Goal: Task Accomplishment & Management: Manage account settings

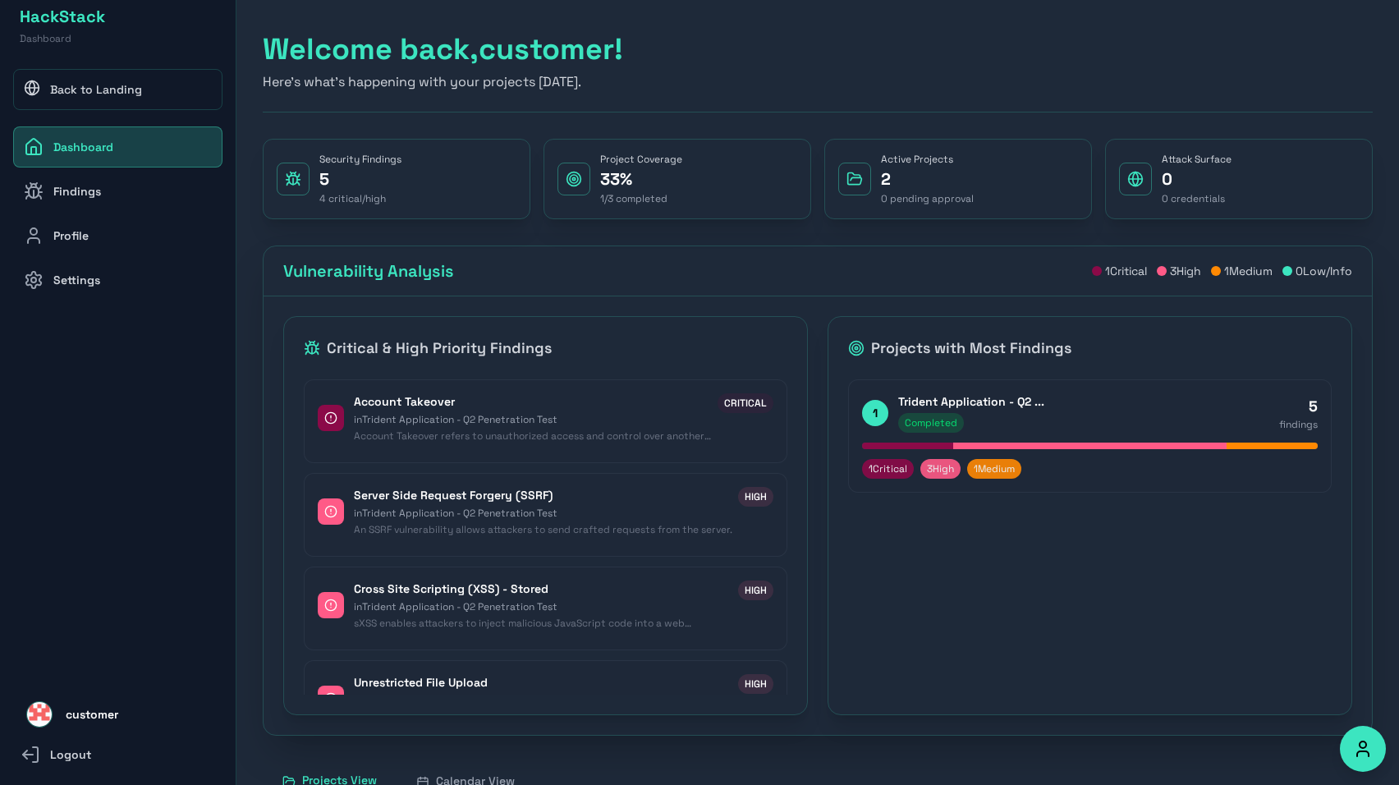
click at [169, 195] on link "Findings" at bounding box center [117, 191] width 209 height 41
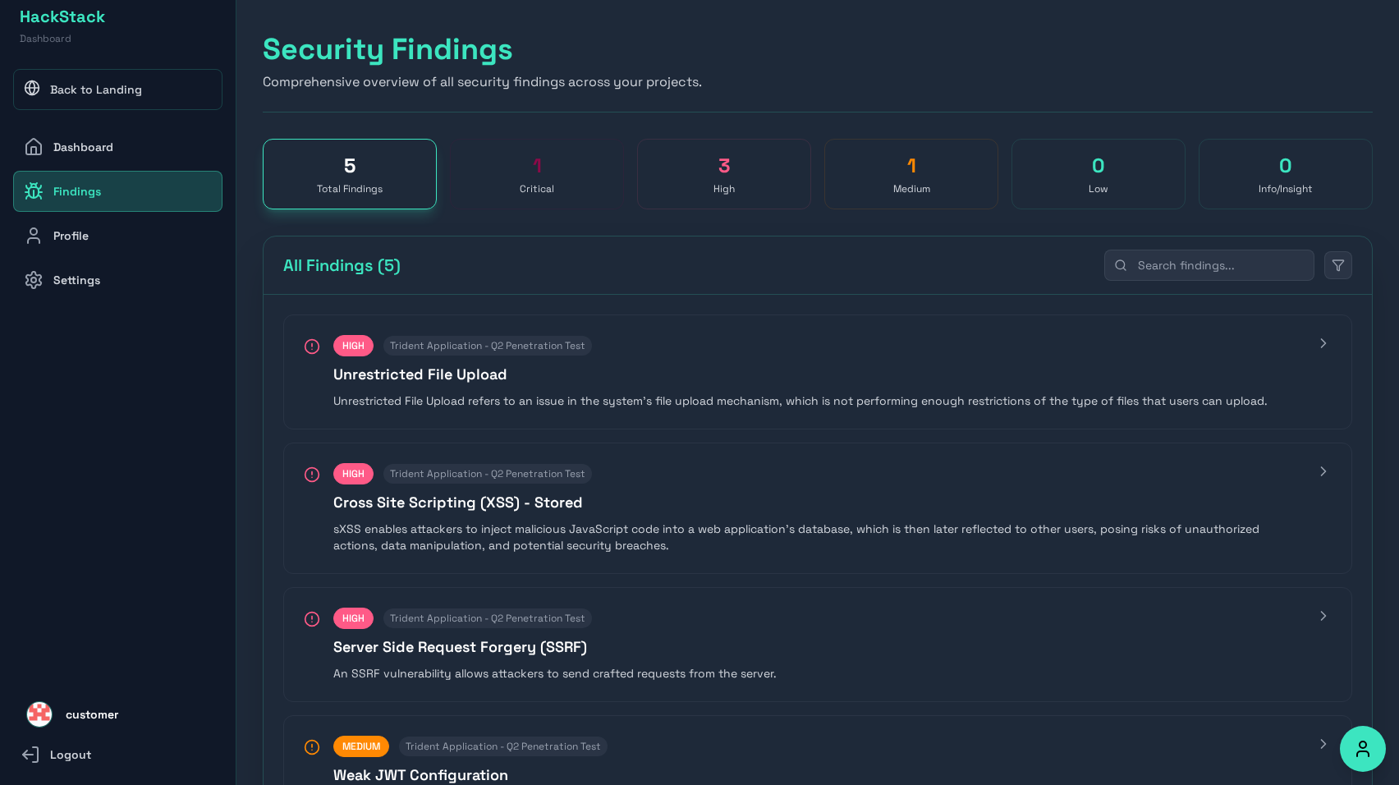
click at [140, 229] on link "Profile" at bounding box center [117, 235] width 209 height 41
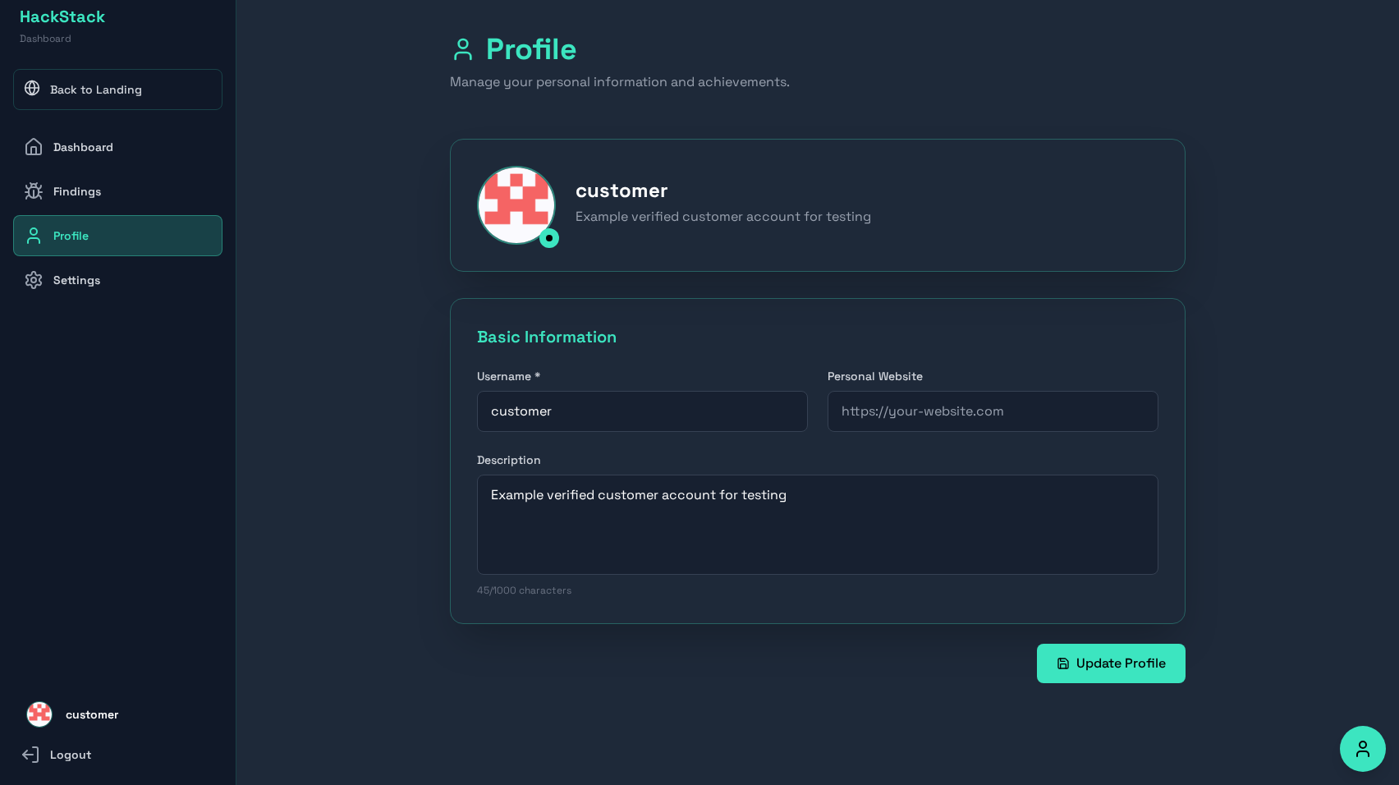
click at [129, 276] on link "Settings" at bounding box center [117, 279] width 209 height 41
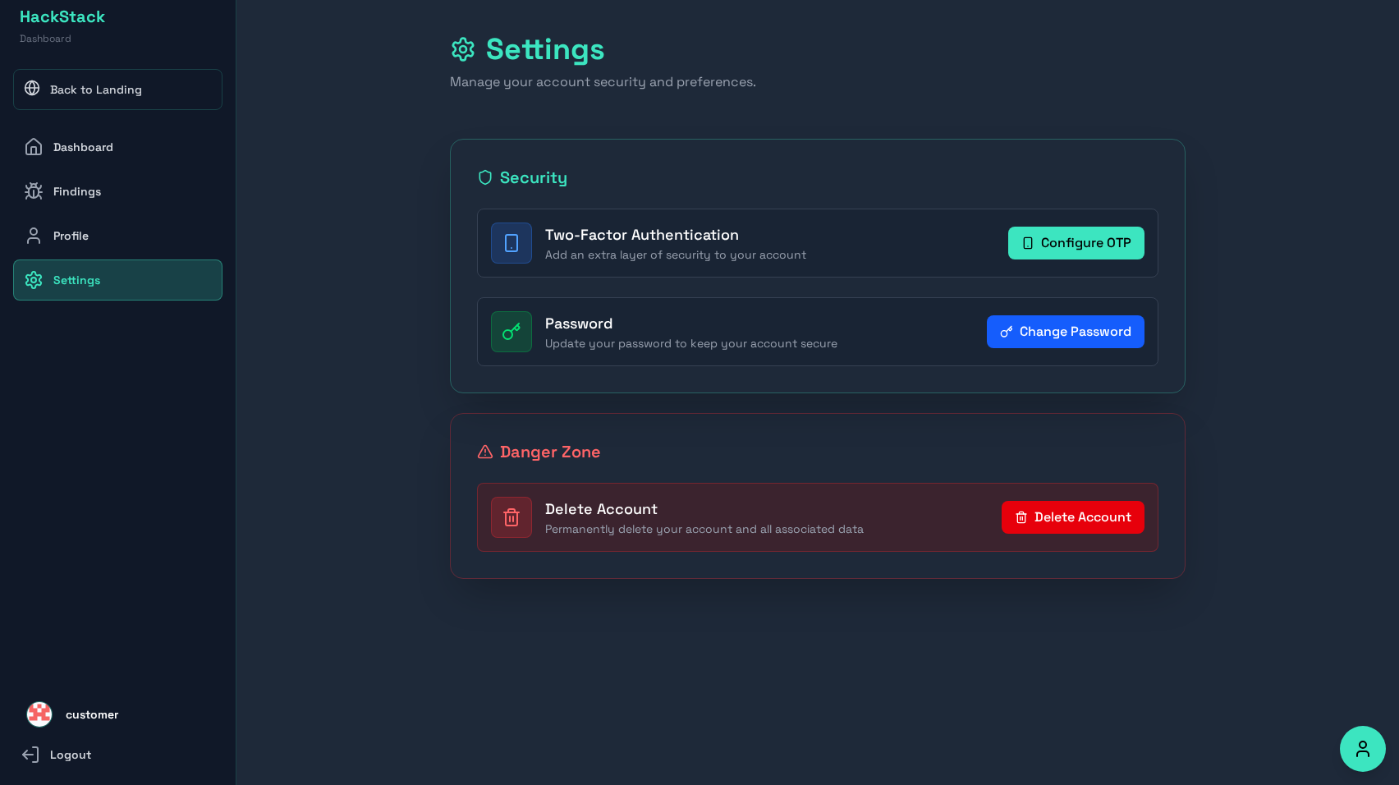
click at [1058, 242] on button "Configure OTP" at bounding box center [1076, 243] width 136 height 33
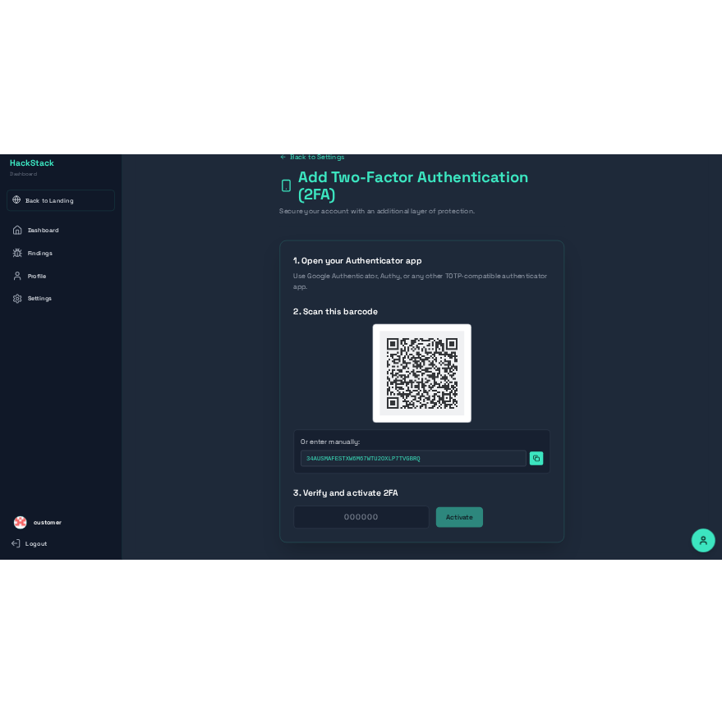
scroll to position [70, 0]
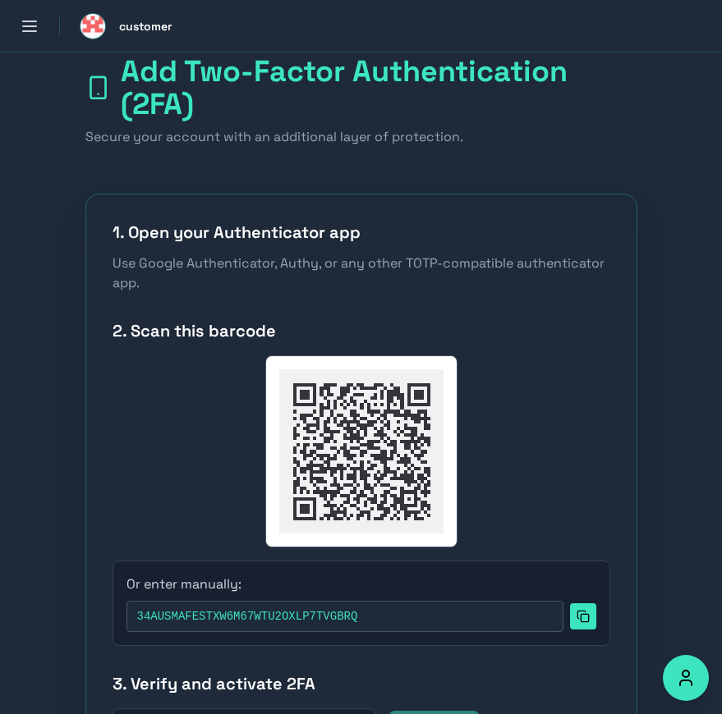
click at [585, 620] on icon at bounding box center [582, 616] width 13 height 13
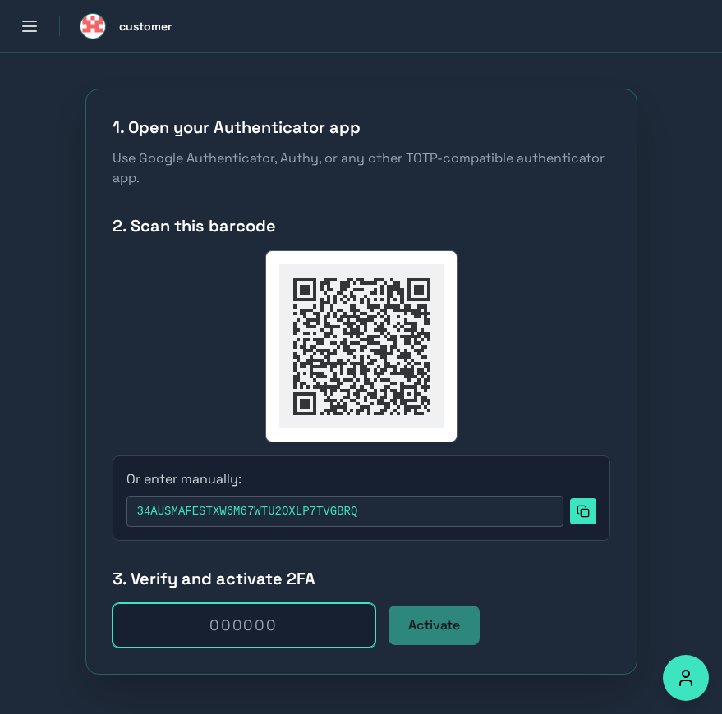
click at [245, 629] on input "text" at bounding box center [243, 625] width 263 height 44
paste input "857645"
type input "857645"
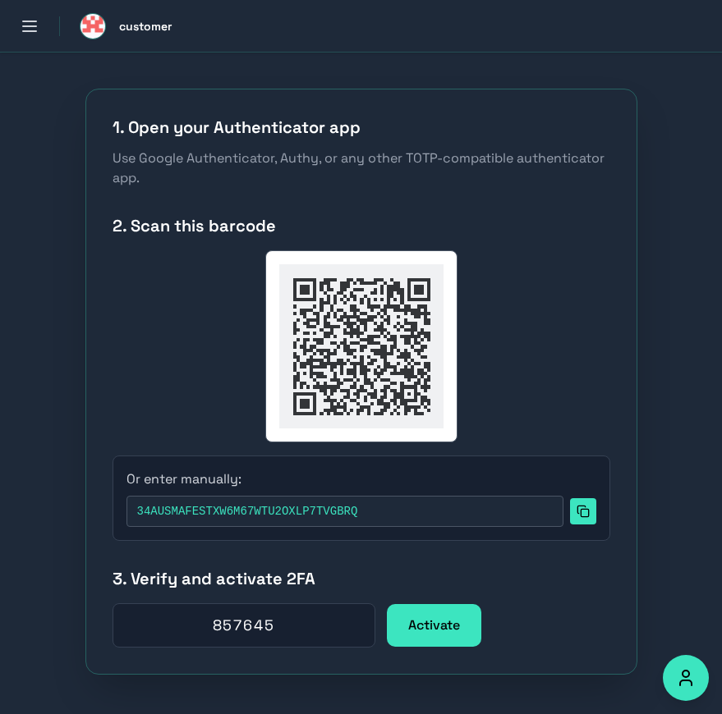
click at [424, 625] on button "Activate" at bounding box center [433, 625] width 91 height 39
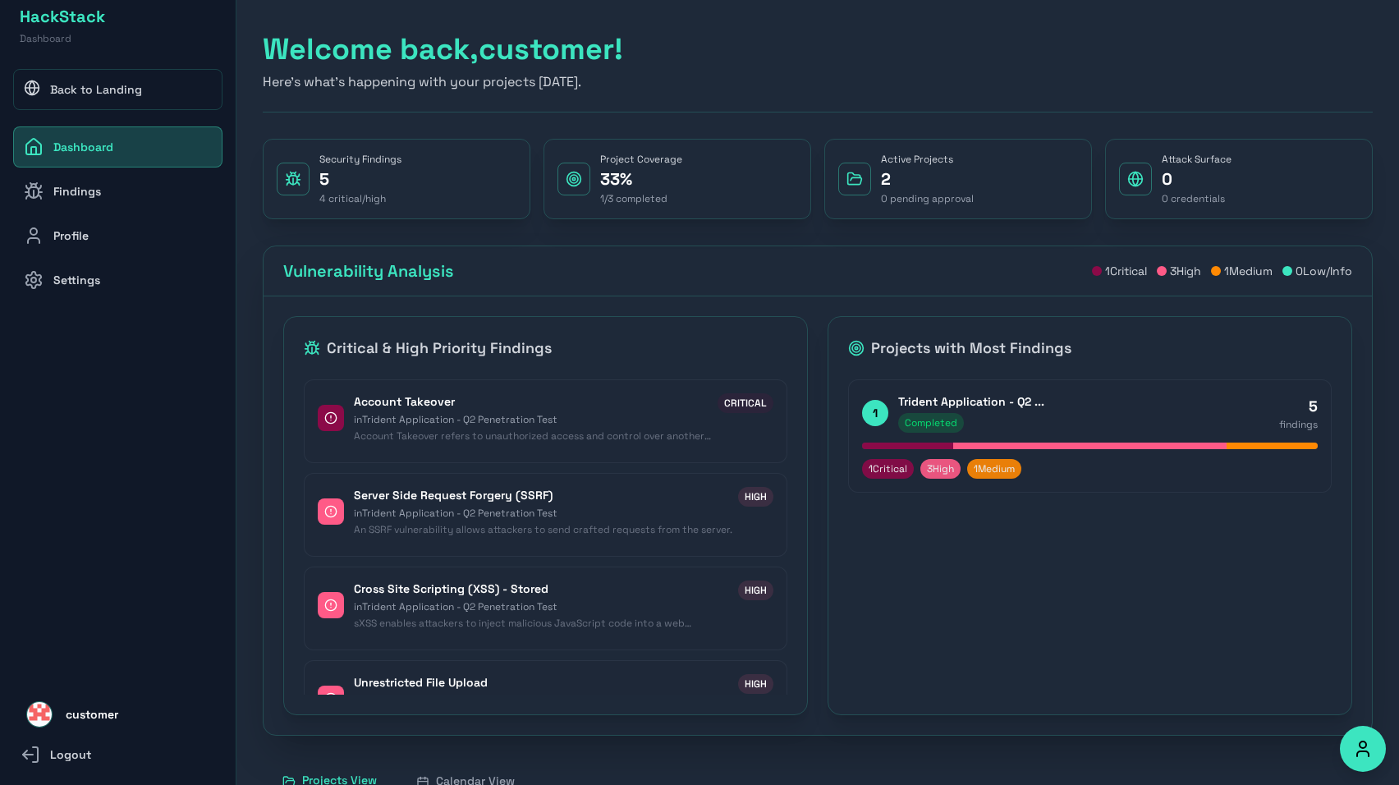
click at [99, 187] on link "Findings" at bounding box center [117, 191] width 209 height 41
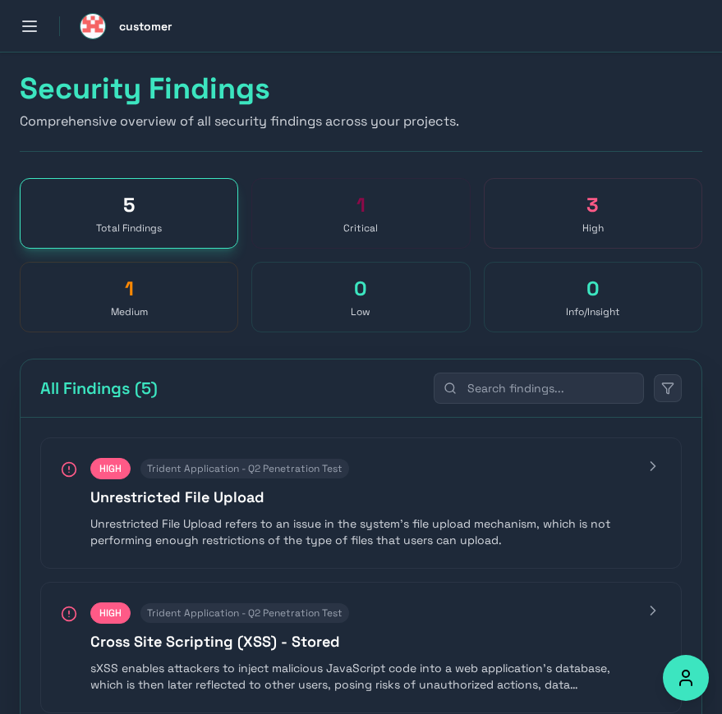
click at [33, 15] on button "Open sidebar" at bounding box center [29, 26] width 36 height 36
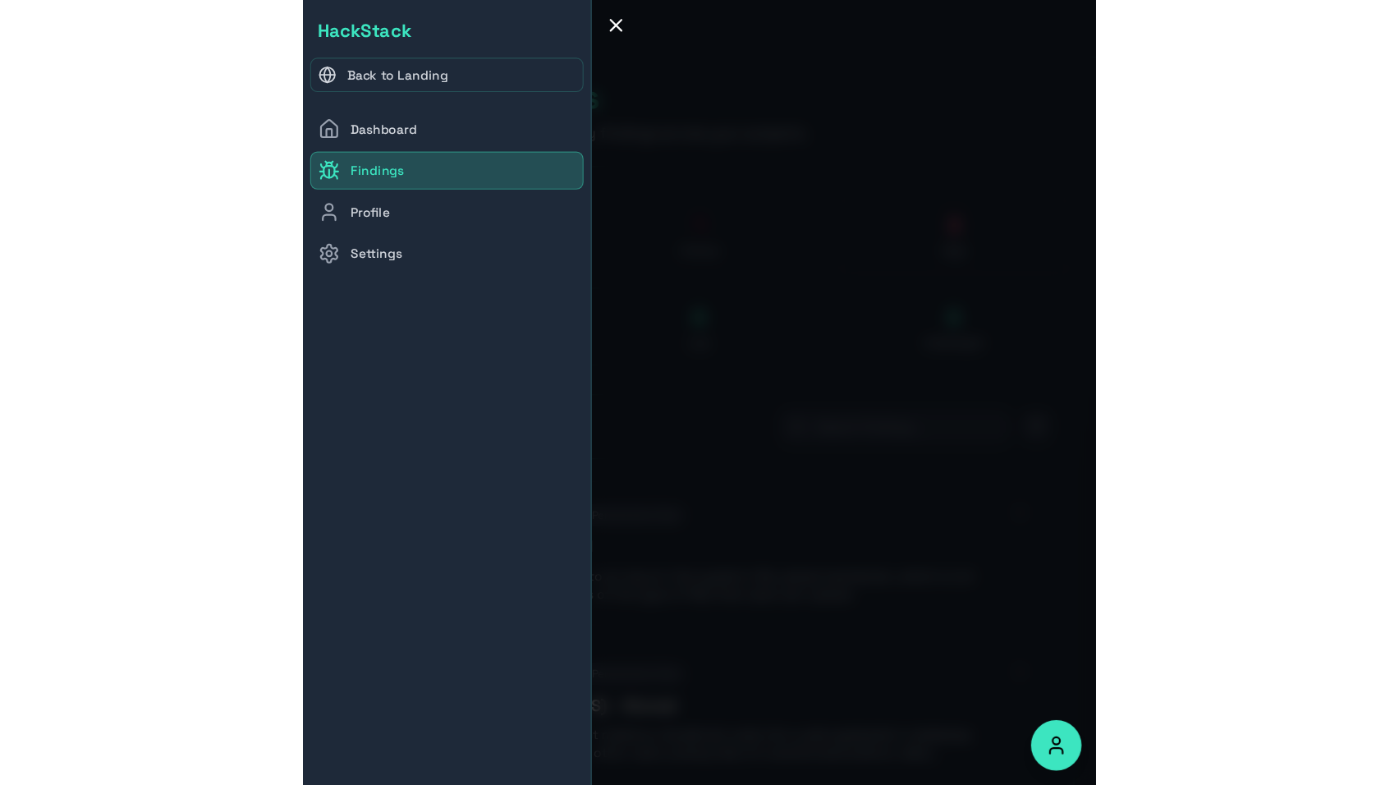
scroll to position [23, 0]
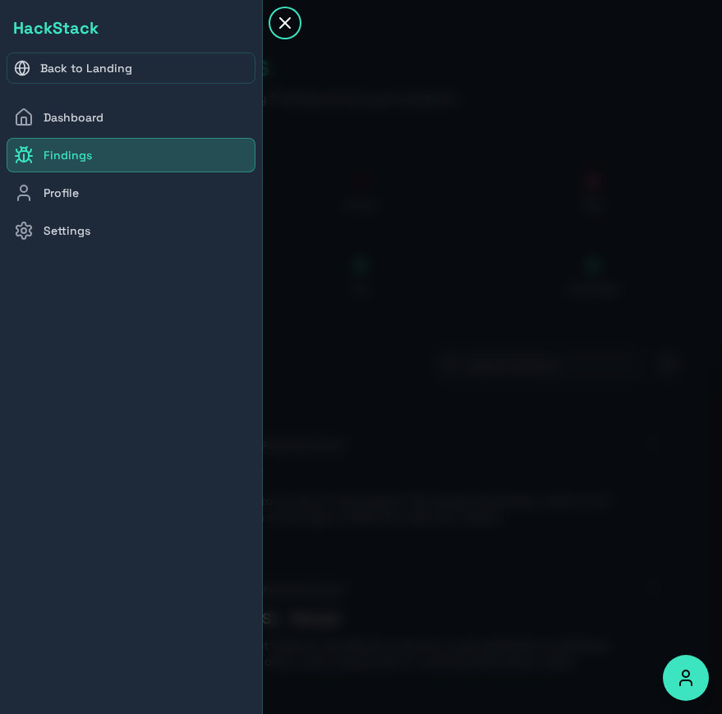
click at [280, 23] on icon "button" at bounding box center [285, 23] width 20 height 20
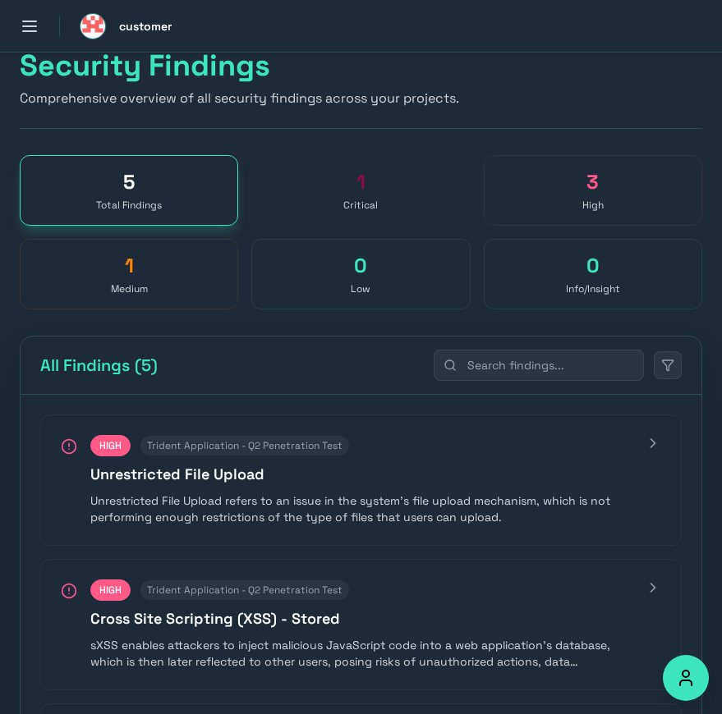
click at [44, 33] on button "Open sidebar" at bounding box center [29, 26] width 36 height 36
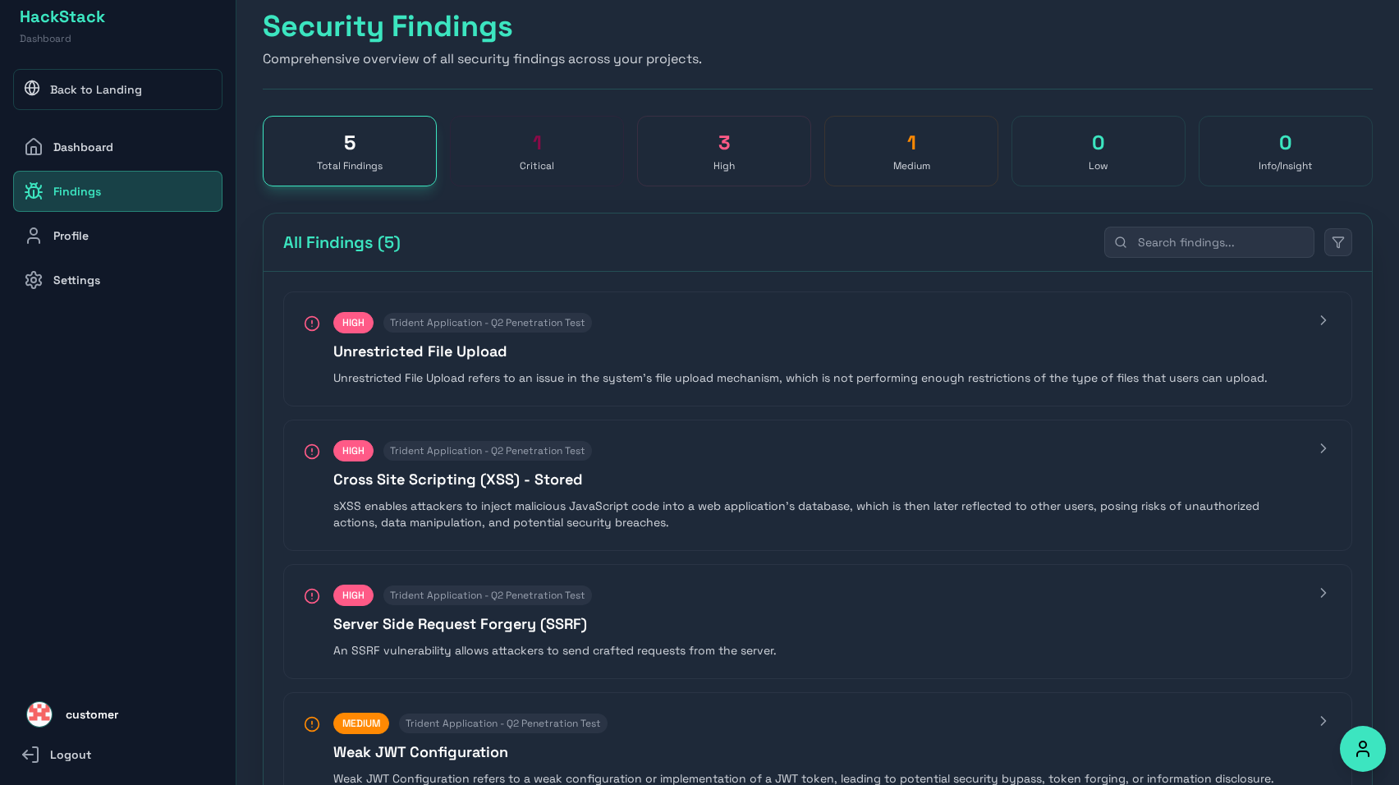
click at [110, 241] on link "Profile" at bounding box center [117, 235] width 209 height 41
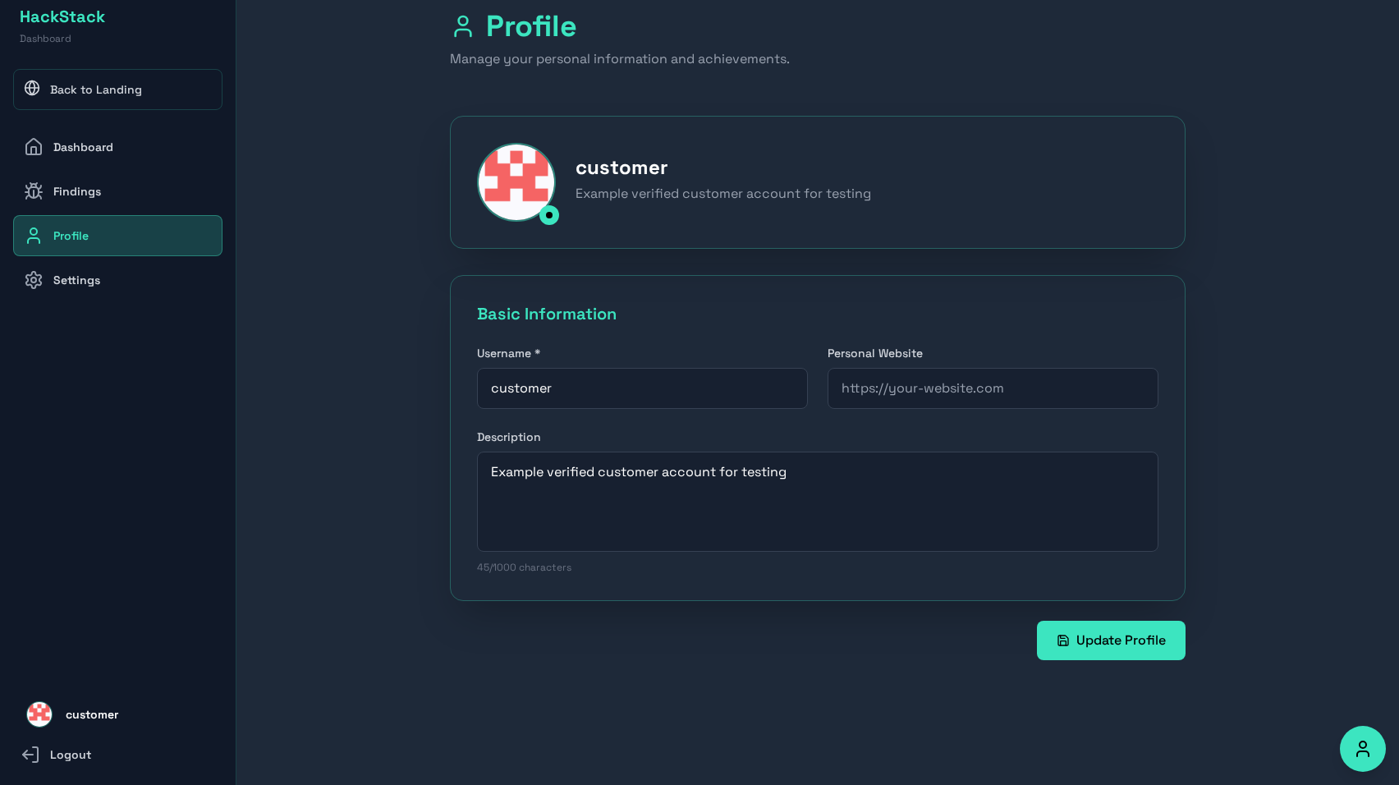
click at [120, 186] on link "Findings" at bounding box center [117, 191] width 209 height 41
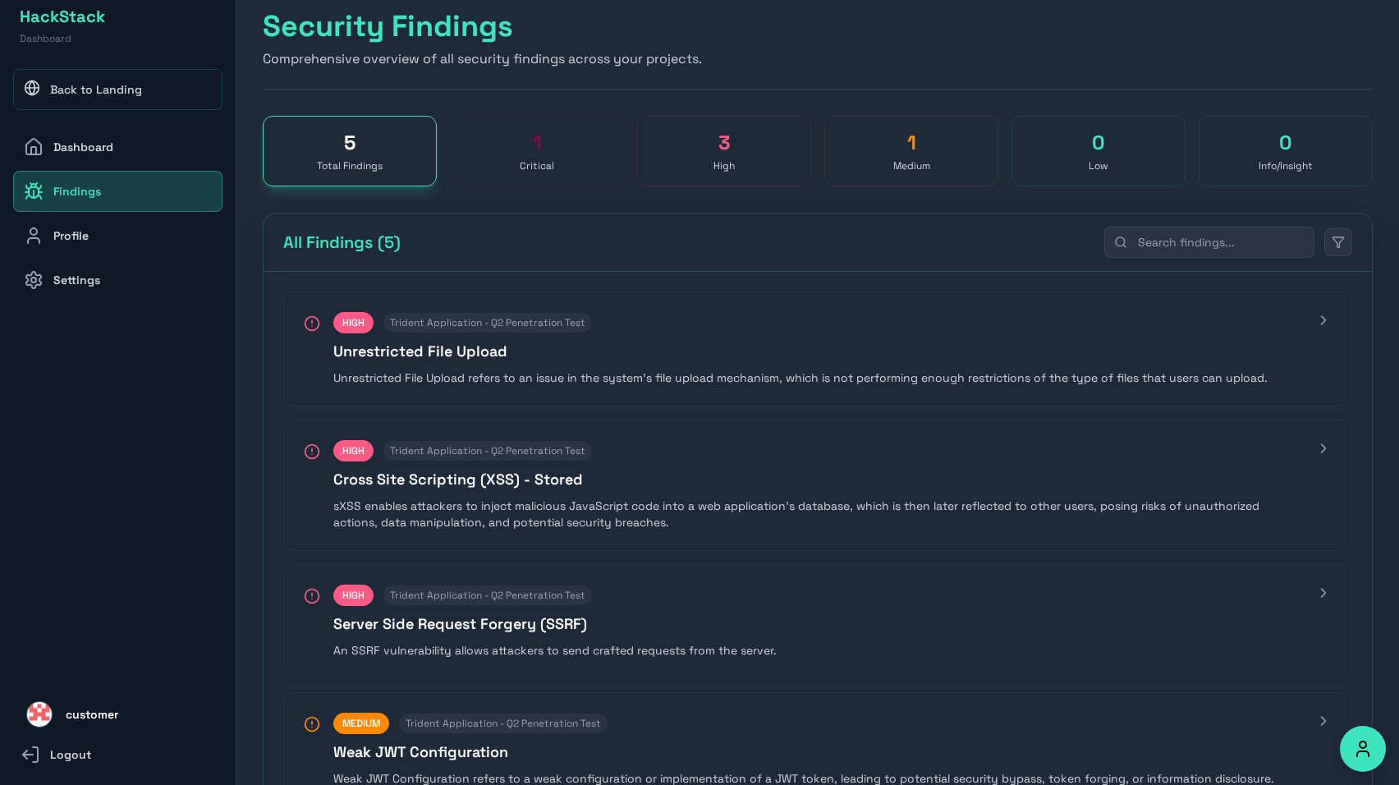
click at [131, 158] on link "Dashboard" at bounding box center [117, 146] width 209 height 41
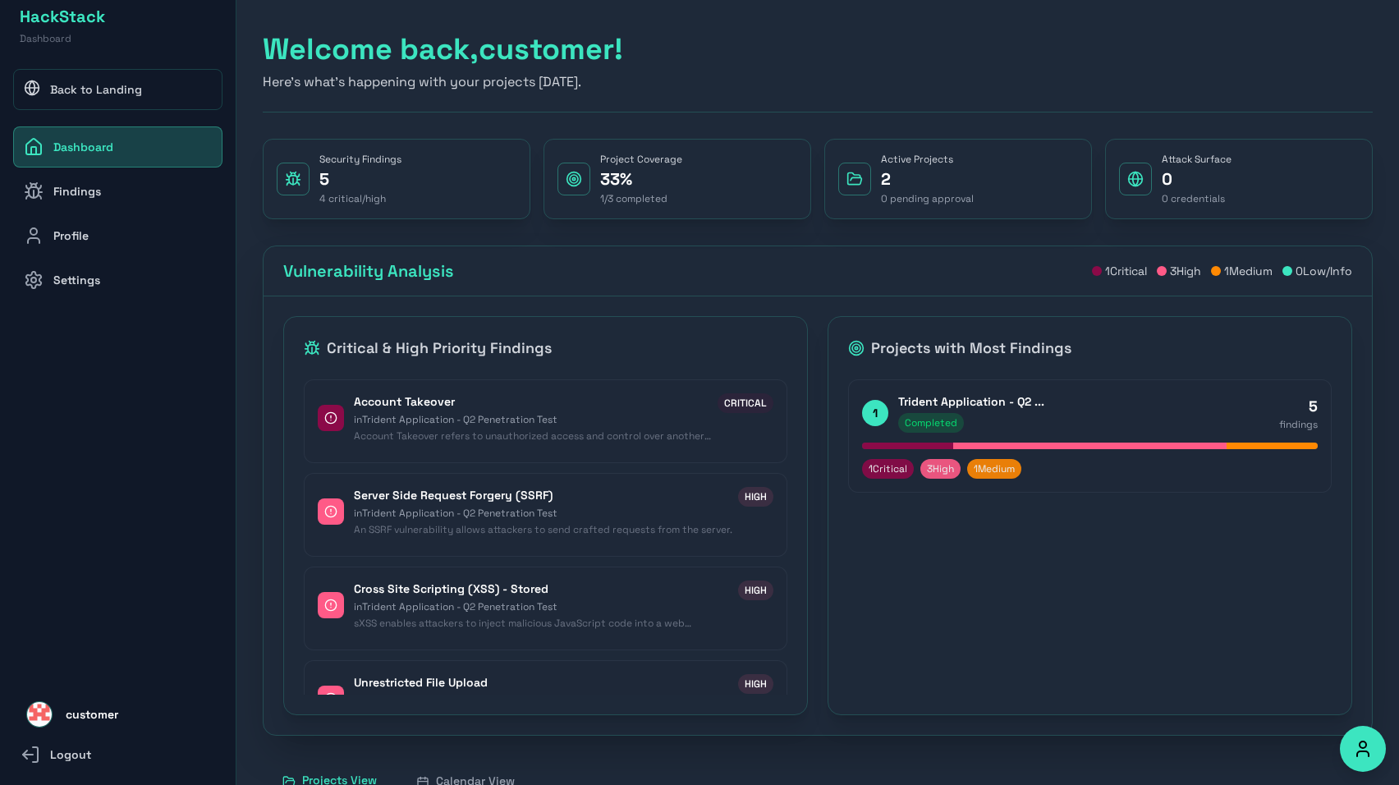
click at [123, 99] on link "Back to Landing" at bounding box center [117, 89] width 209 height 41
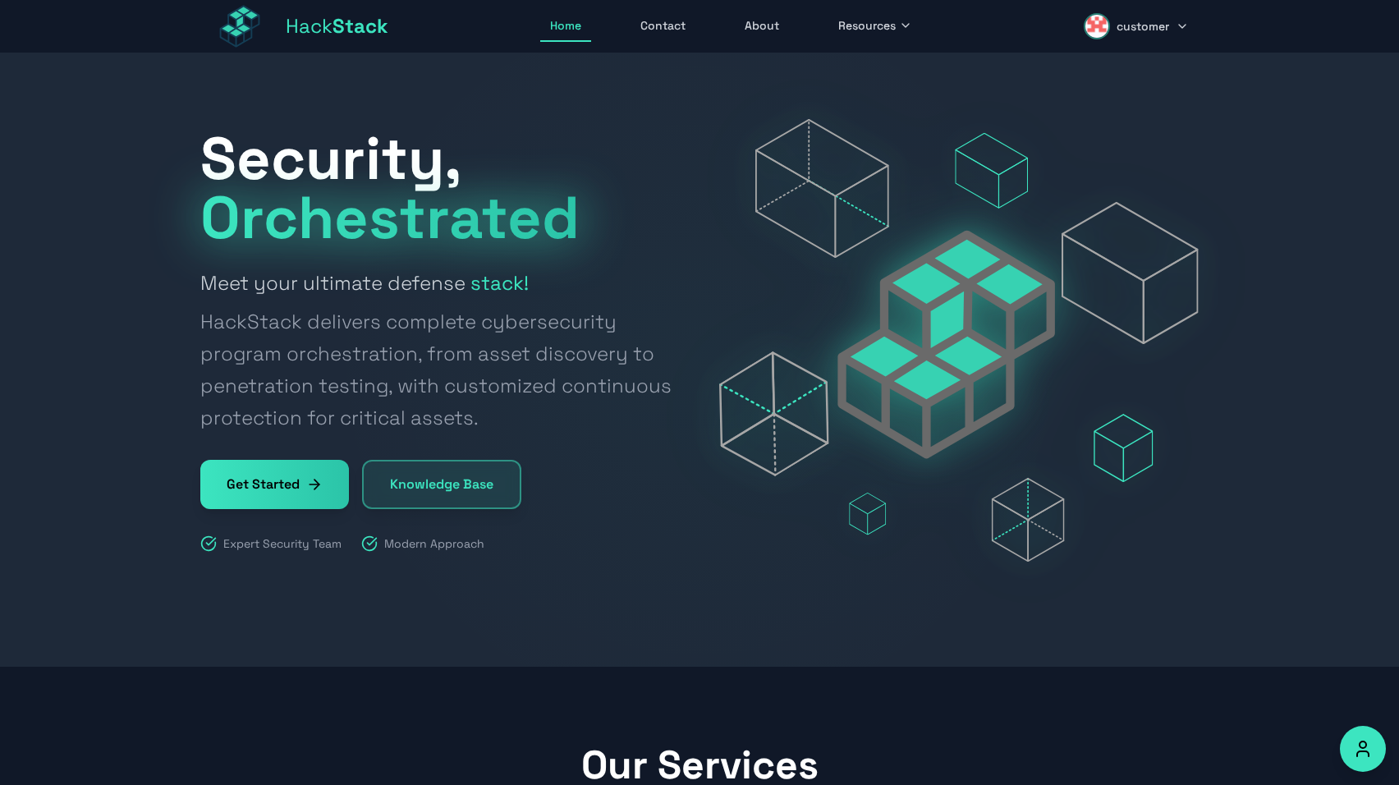
click at [311, 17] on span "Hack Stack" at bounding box center [337, 26] width 103 height 26
